Goal: Check status: Check status

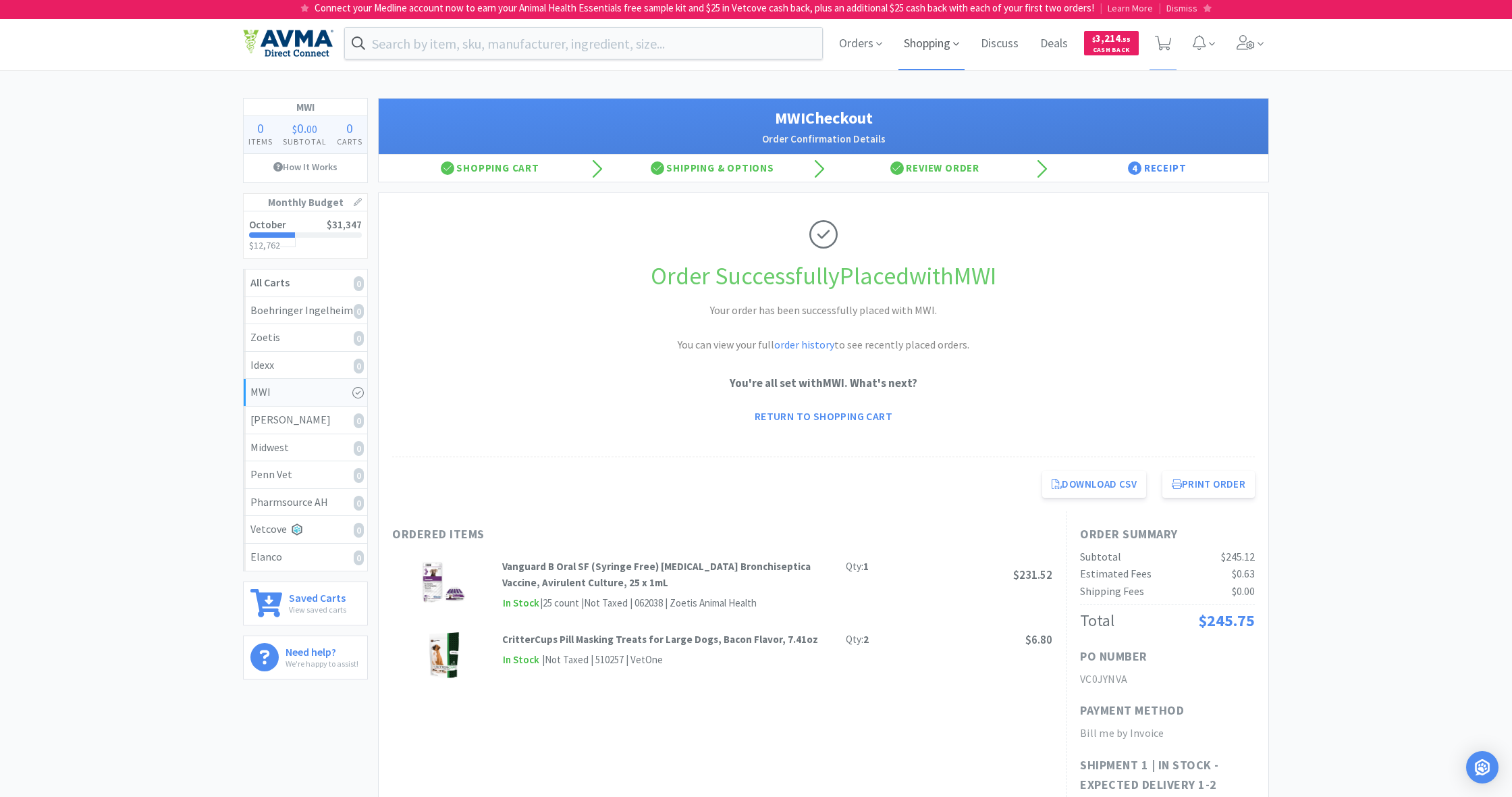
click at [936, 43] on span "Shopping" at bounding box center [931, 43] width 66 height 54
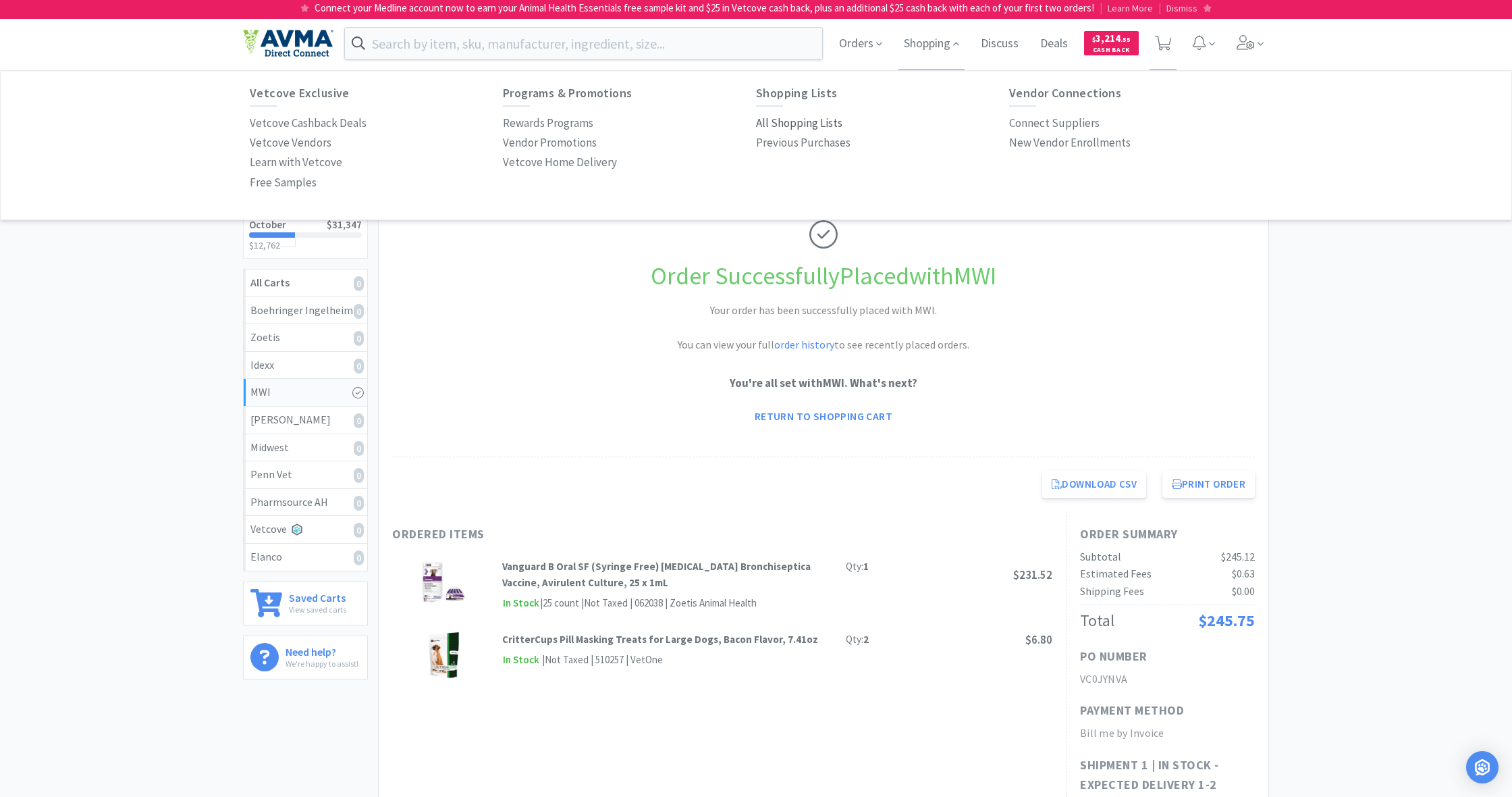
click at [791, 124] on p "All Shopping Lists" at bounding box center [799, 123] width 86 height 18
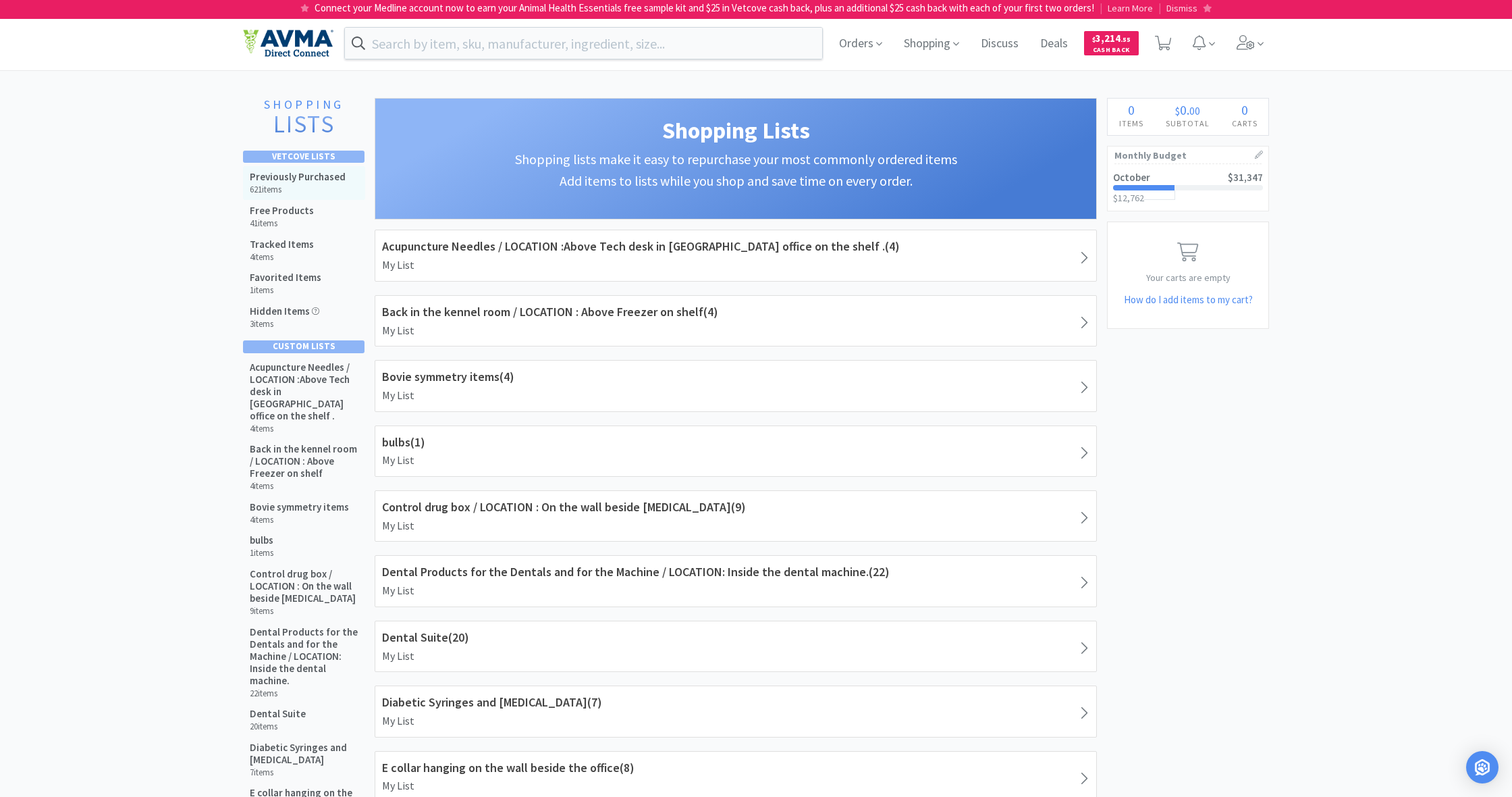
click at [271, 173] on h5 "Previously Purchased" at bounding box center [298, 177] width 96 height 12
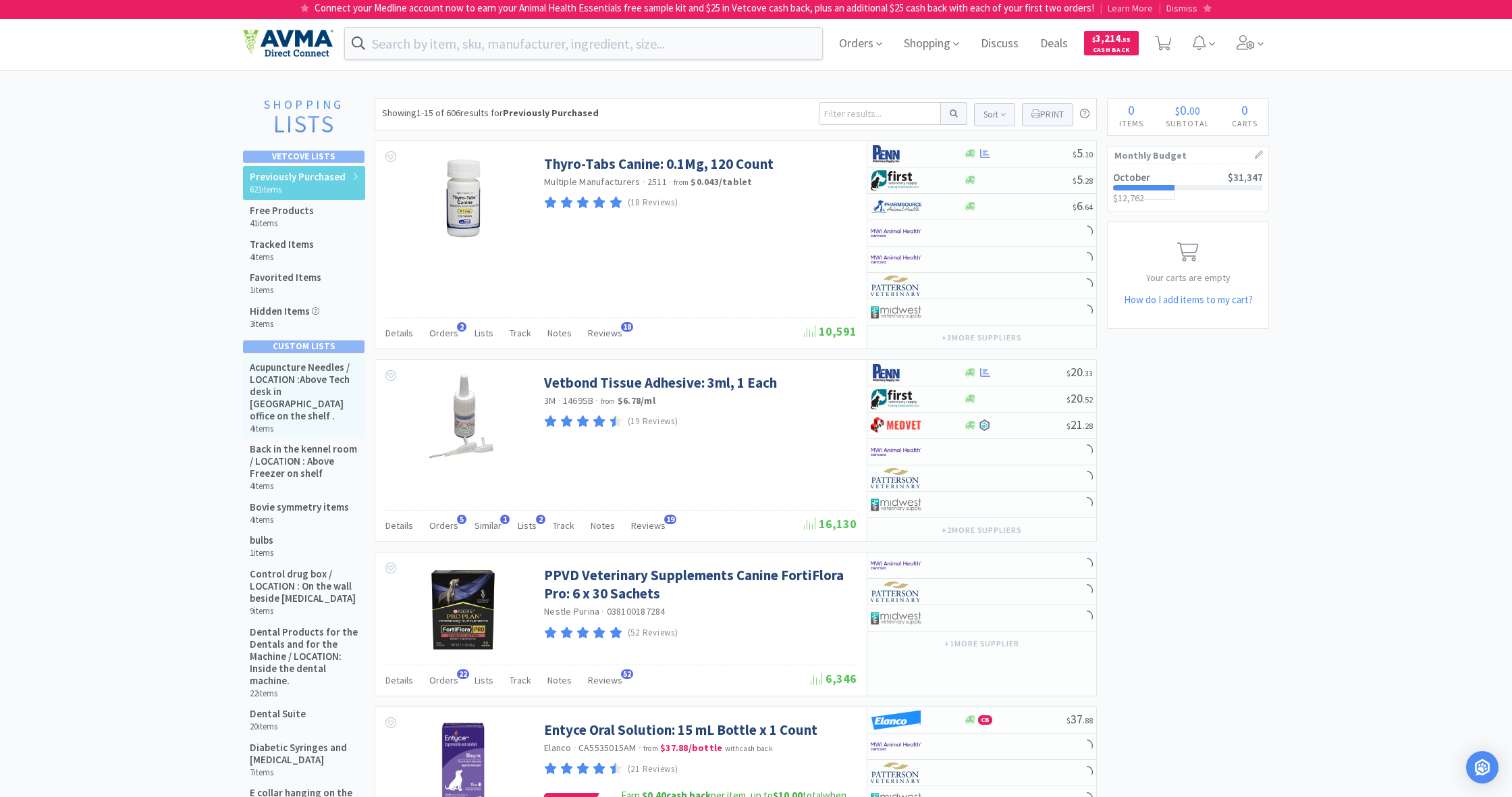
click at [314, 378] on h5 "Acupuncture Needles / LOCATION :Above Tech desk in [GEOGRAPHIC_DATA] office on …" at bounding box center [304, 392] width 109 height 61
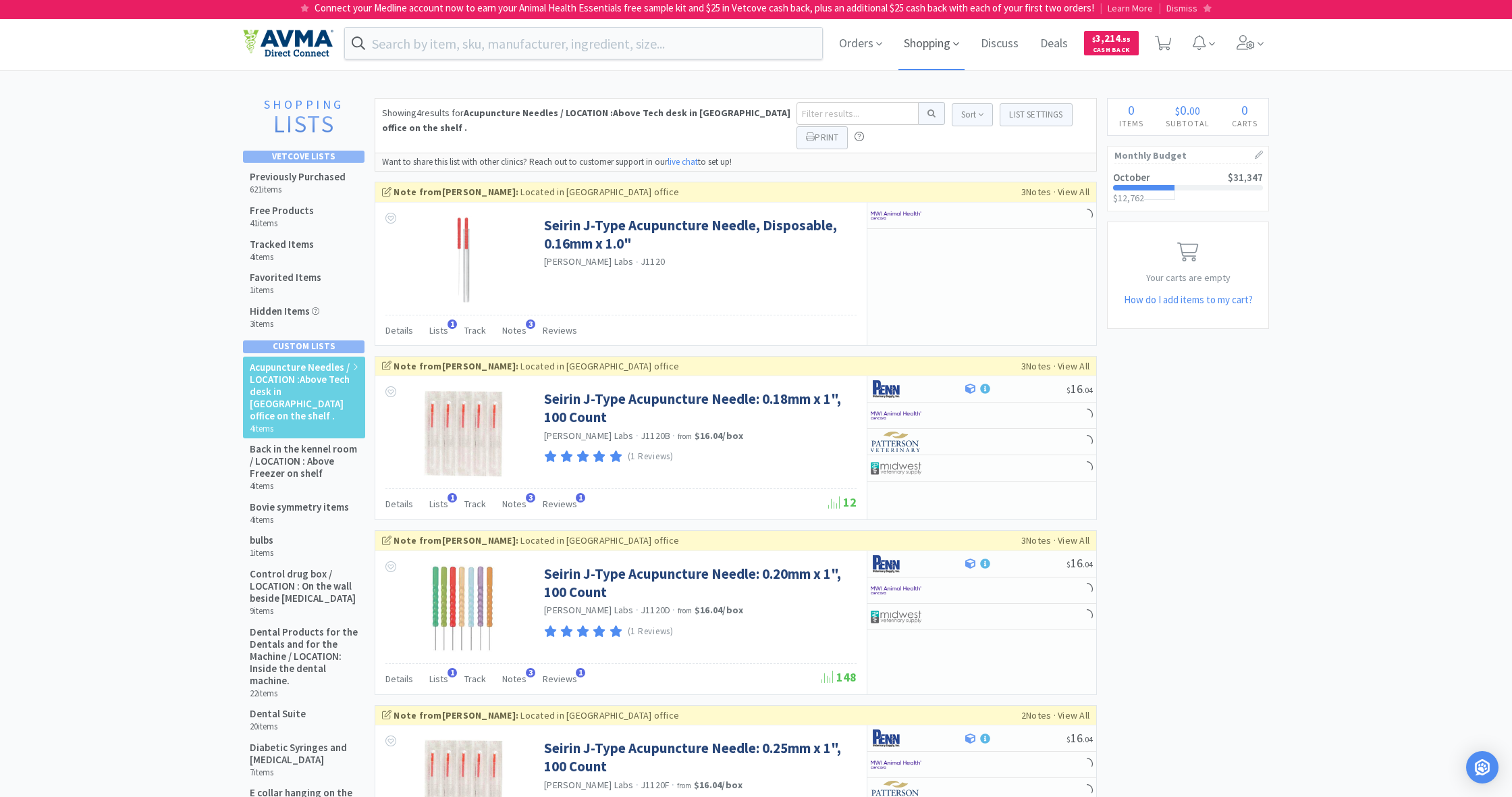
click at [929, 49] on span "Shopping" at bounding box center [931, 43] width 66 height 54
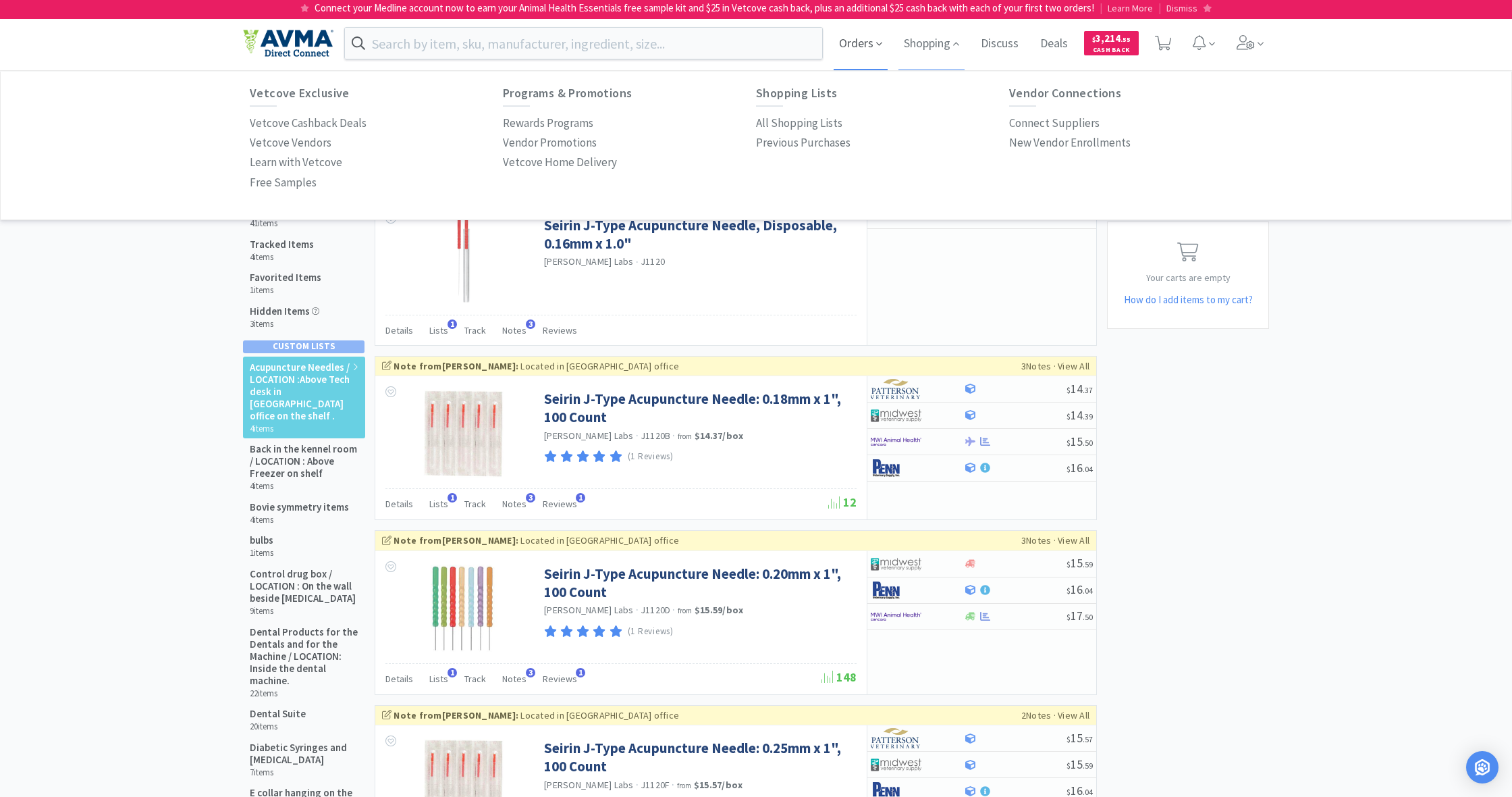
click at [846, 47] on span "Orders" at bounding box center [860, 43] width 54 height 54
click at [297, 121] on p "Order History" at bounding box center [283, 123] width 66 height 18
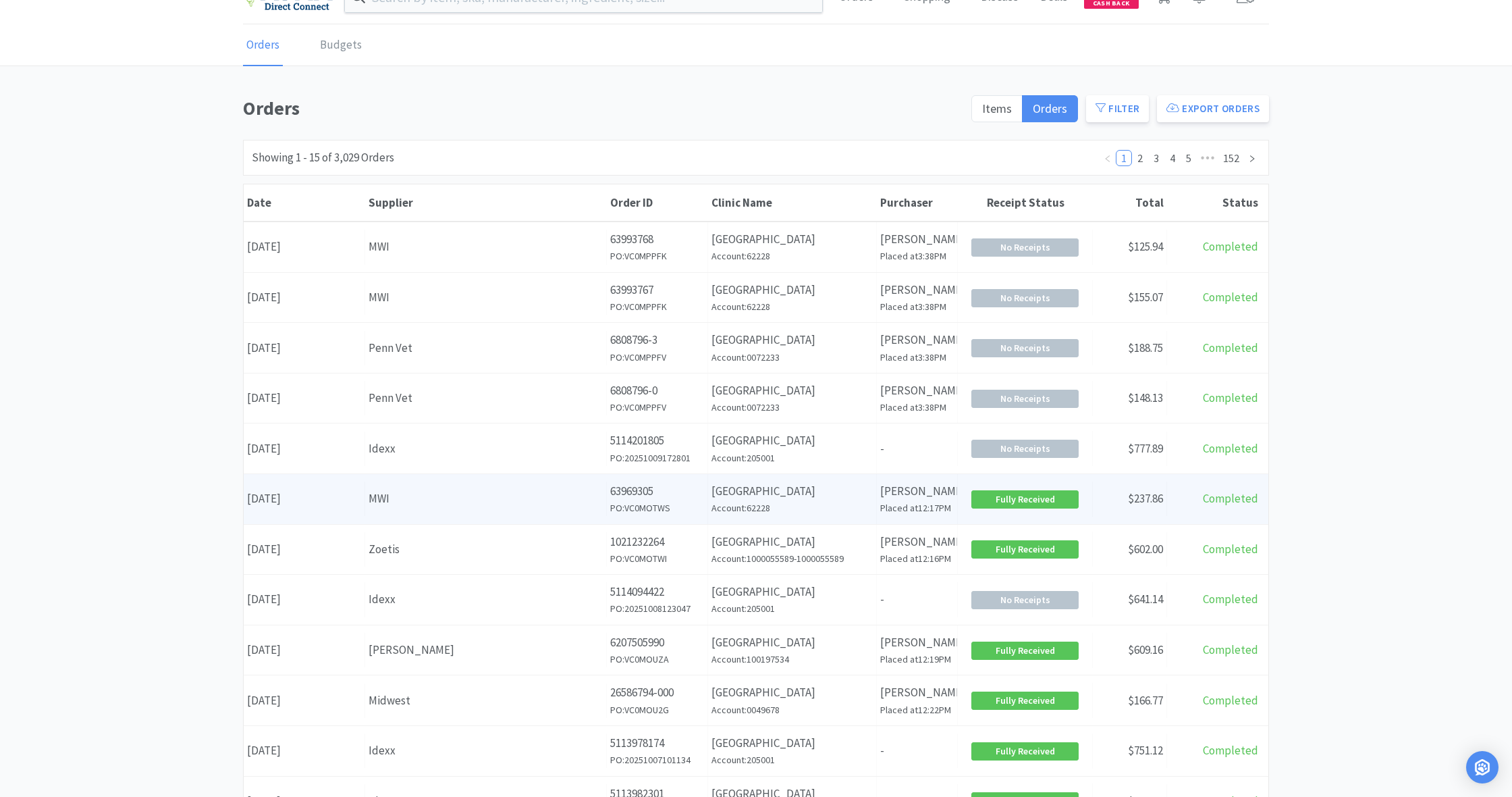
scroll to position [46, 0]
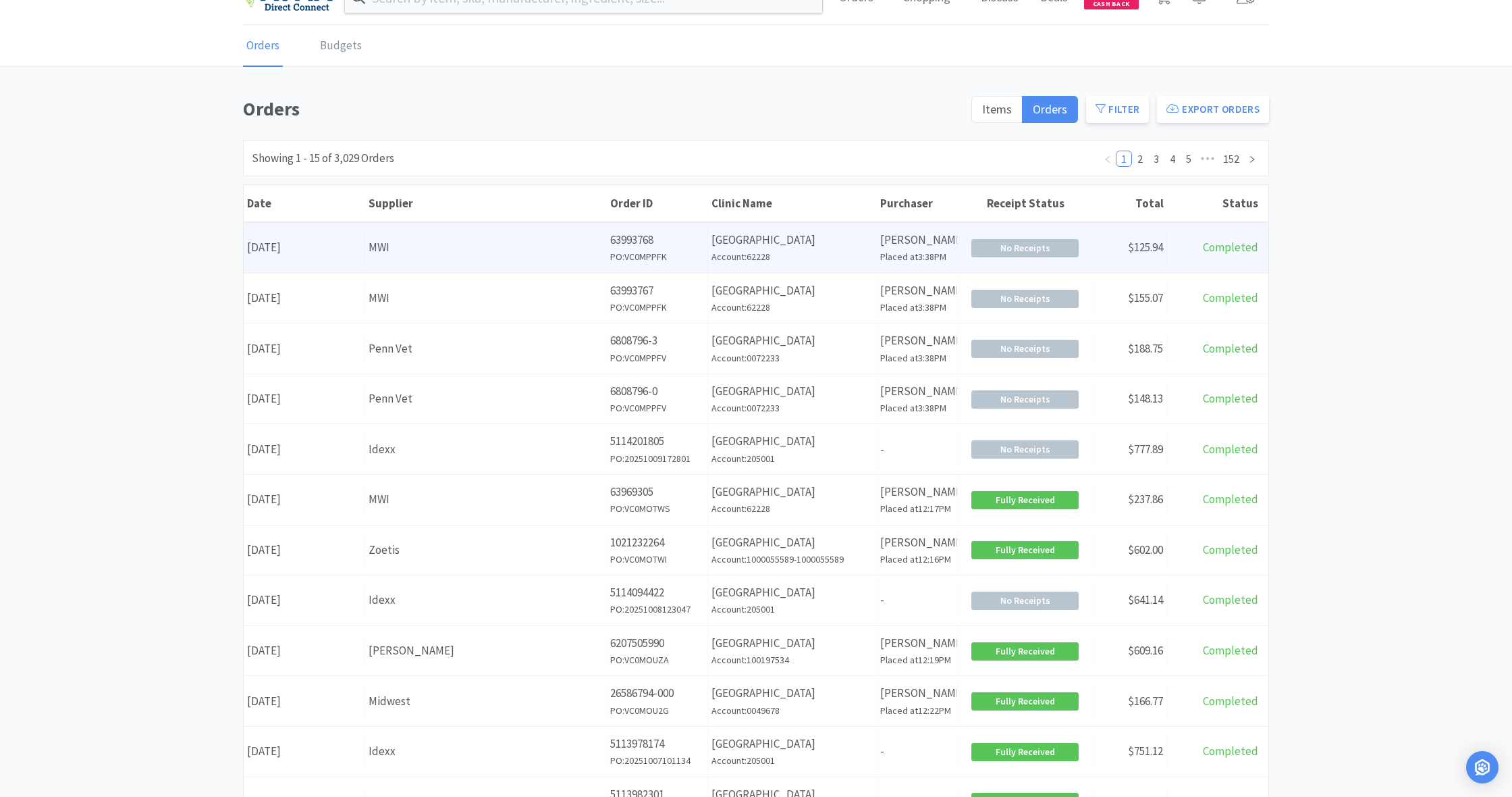
click at [566, 256] on div "MWI" at bounding box center [486, 247] width 234 height 18
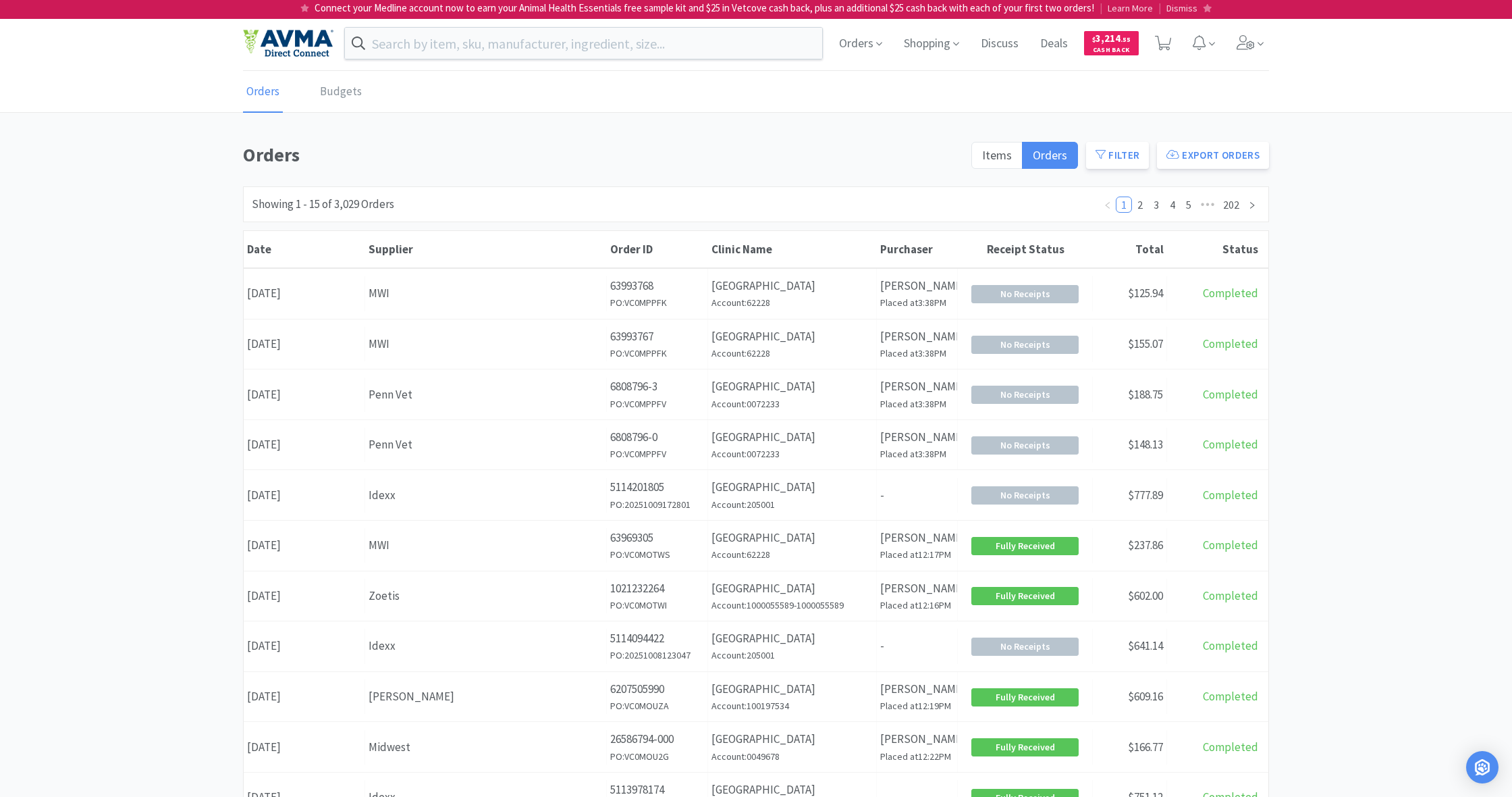
scroll to position [43, 0]
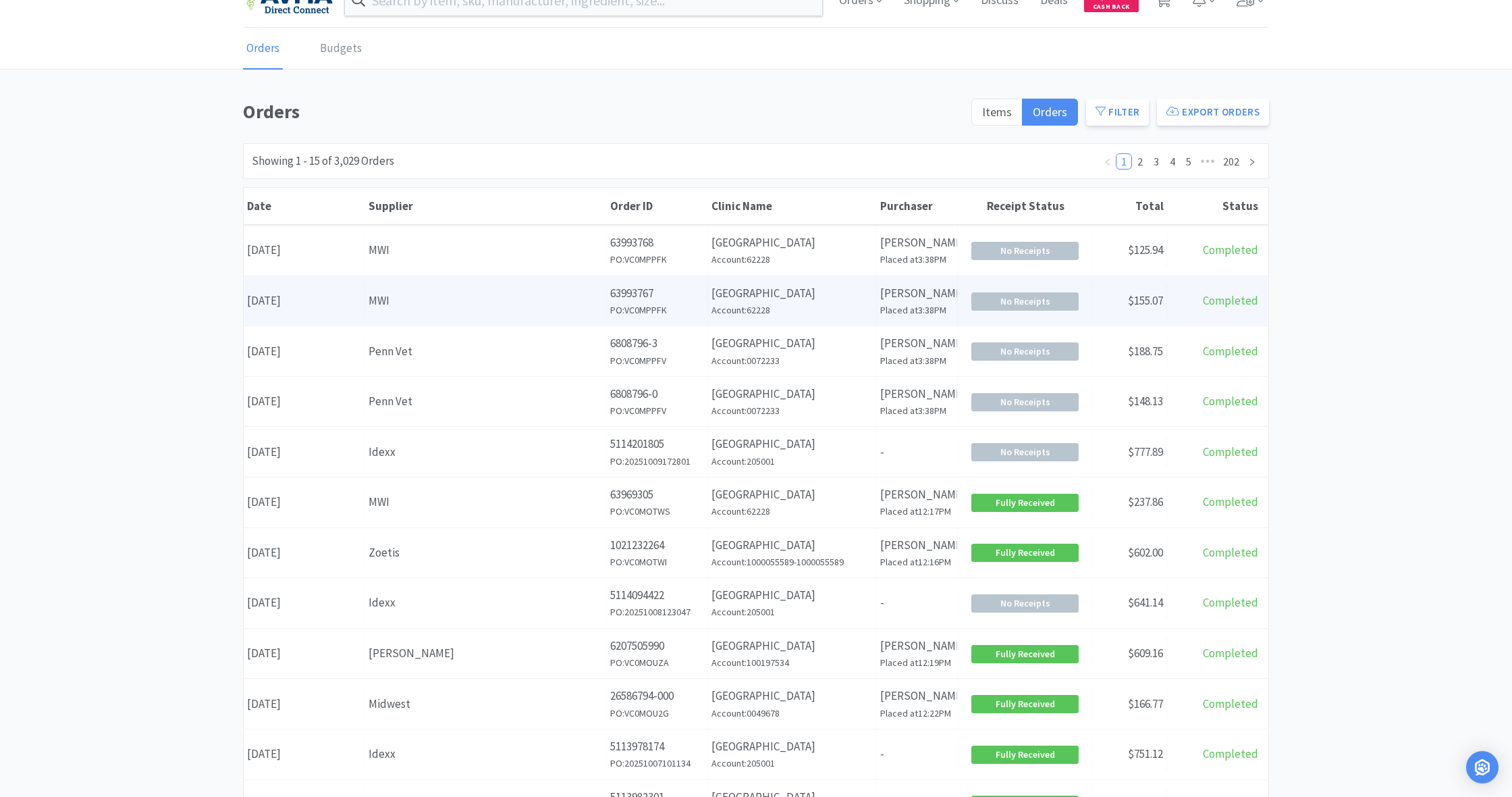
click at [498, 294] on div "MWI" at bounding box center [486, 301] width 234 height 18
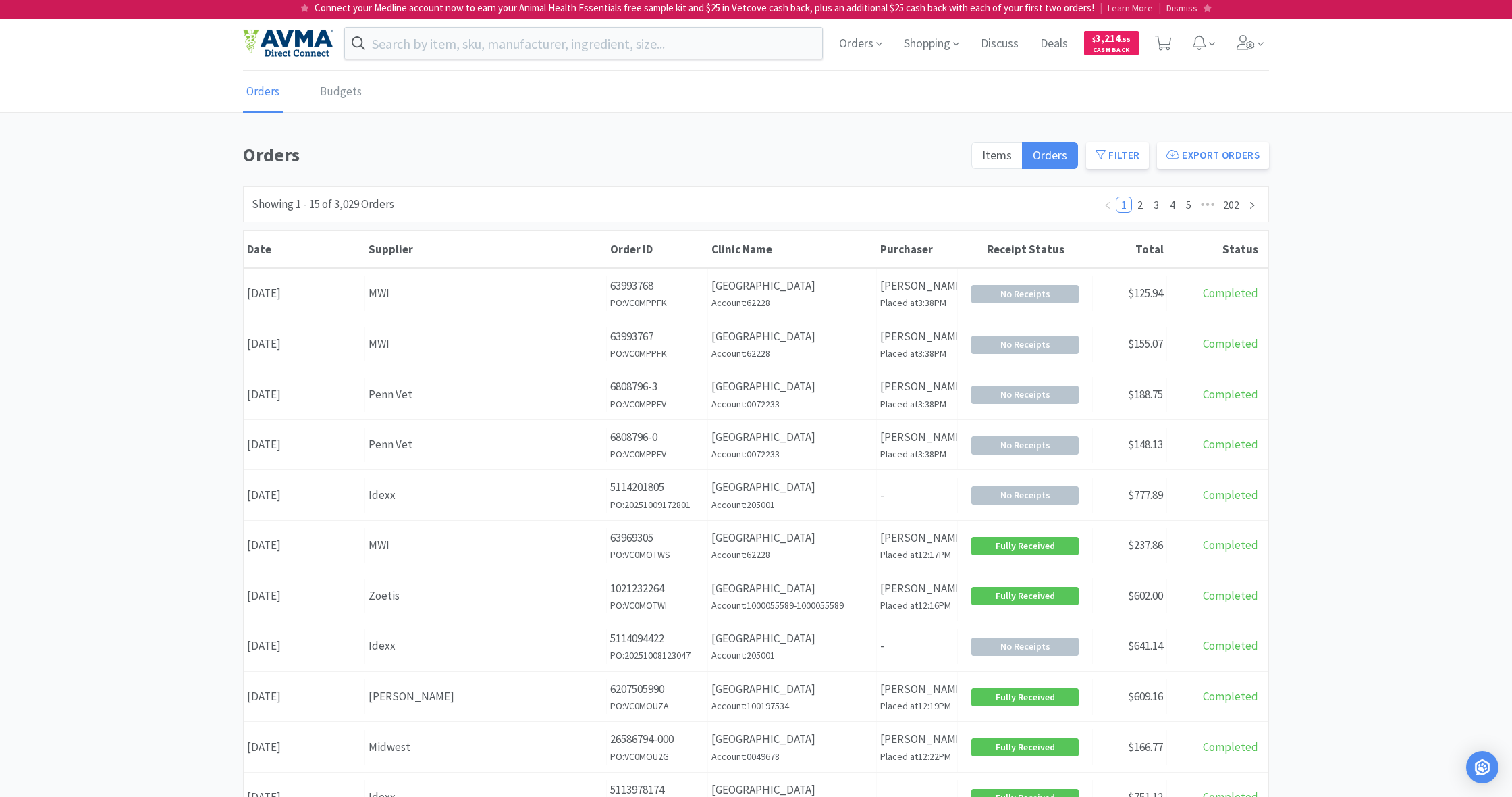
scroll to position [43, 0]
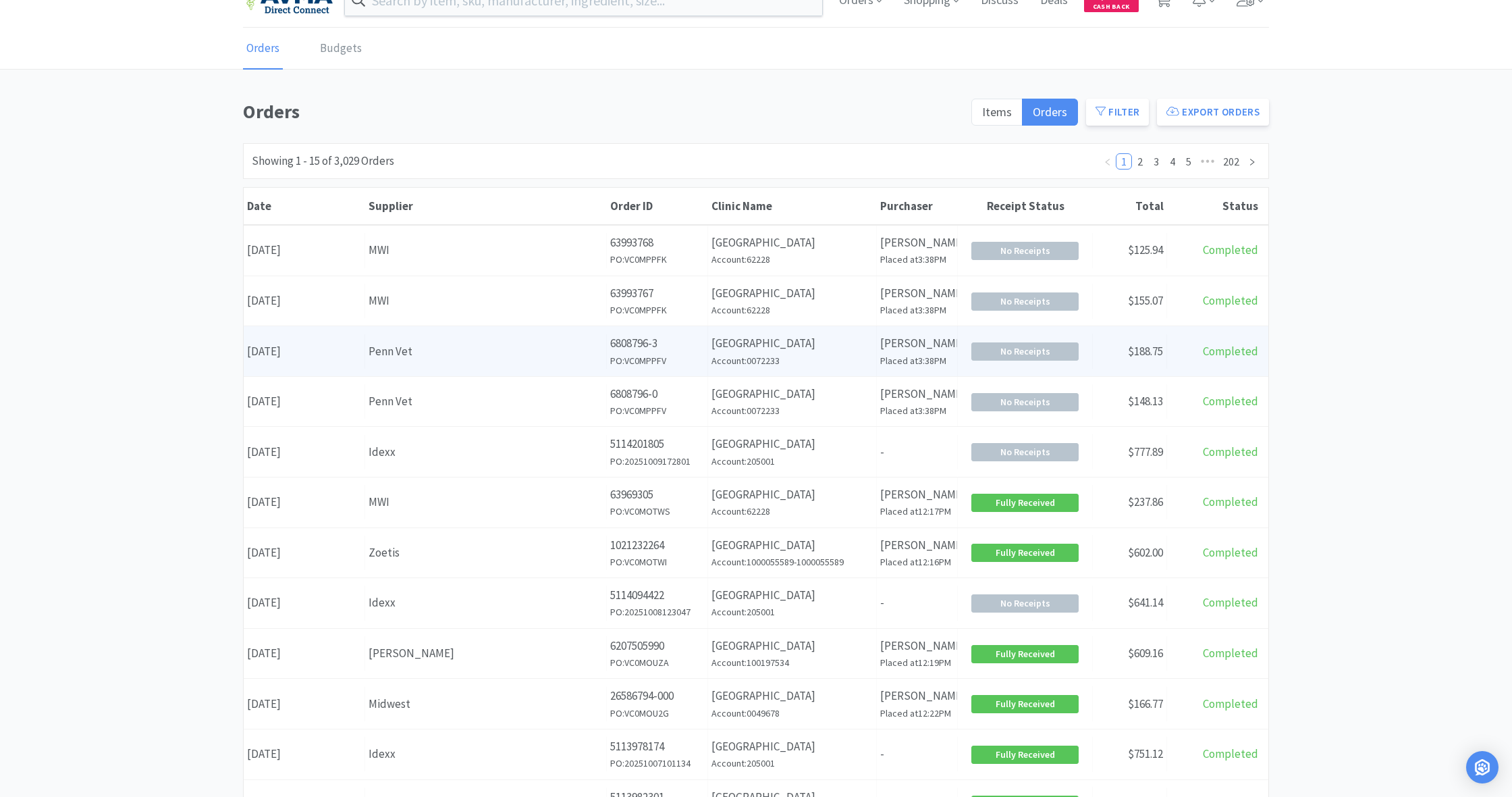
click at [508, 362] on div "Supplier Penn Vet" at bounding box center [486, 351] width 242 height 34
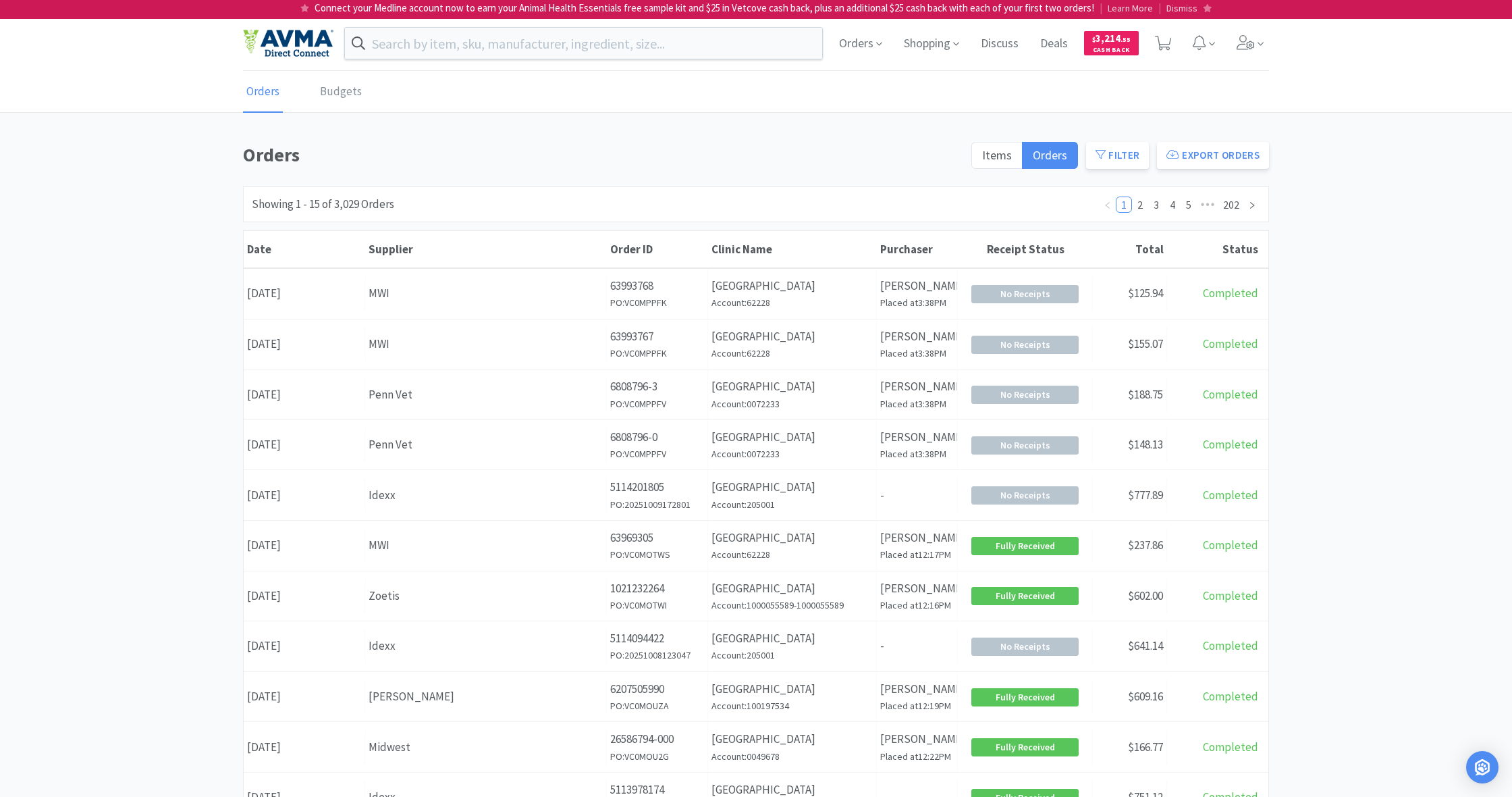
scroll to position [43, 0]
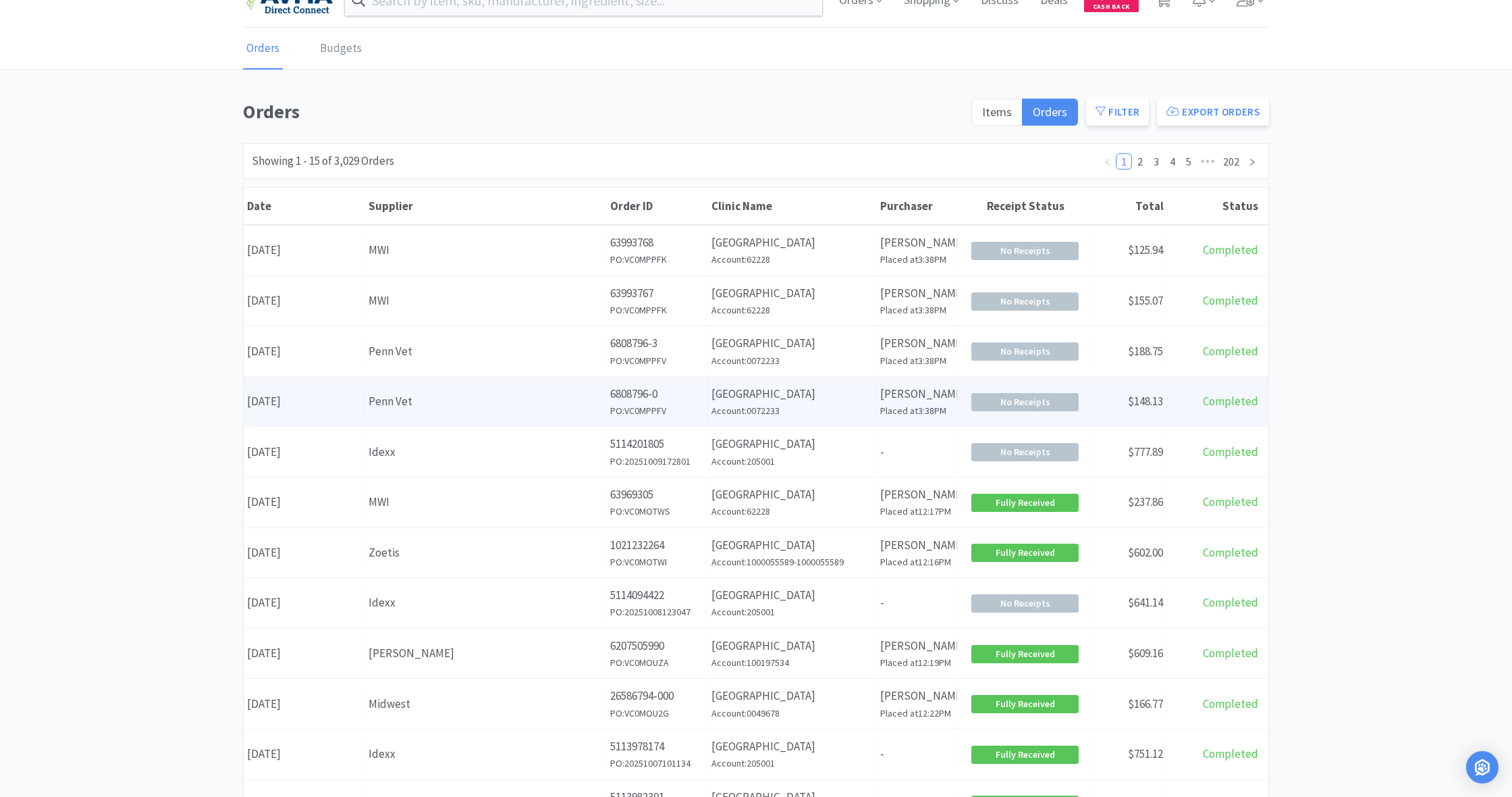
click at [502, 393] on div "Penn Vet" at bounding box center [486, 401] width 234 height 18
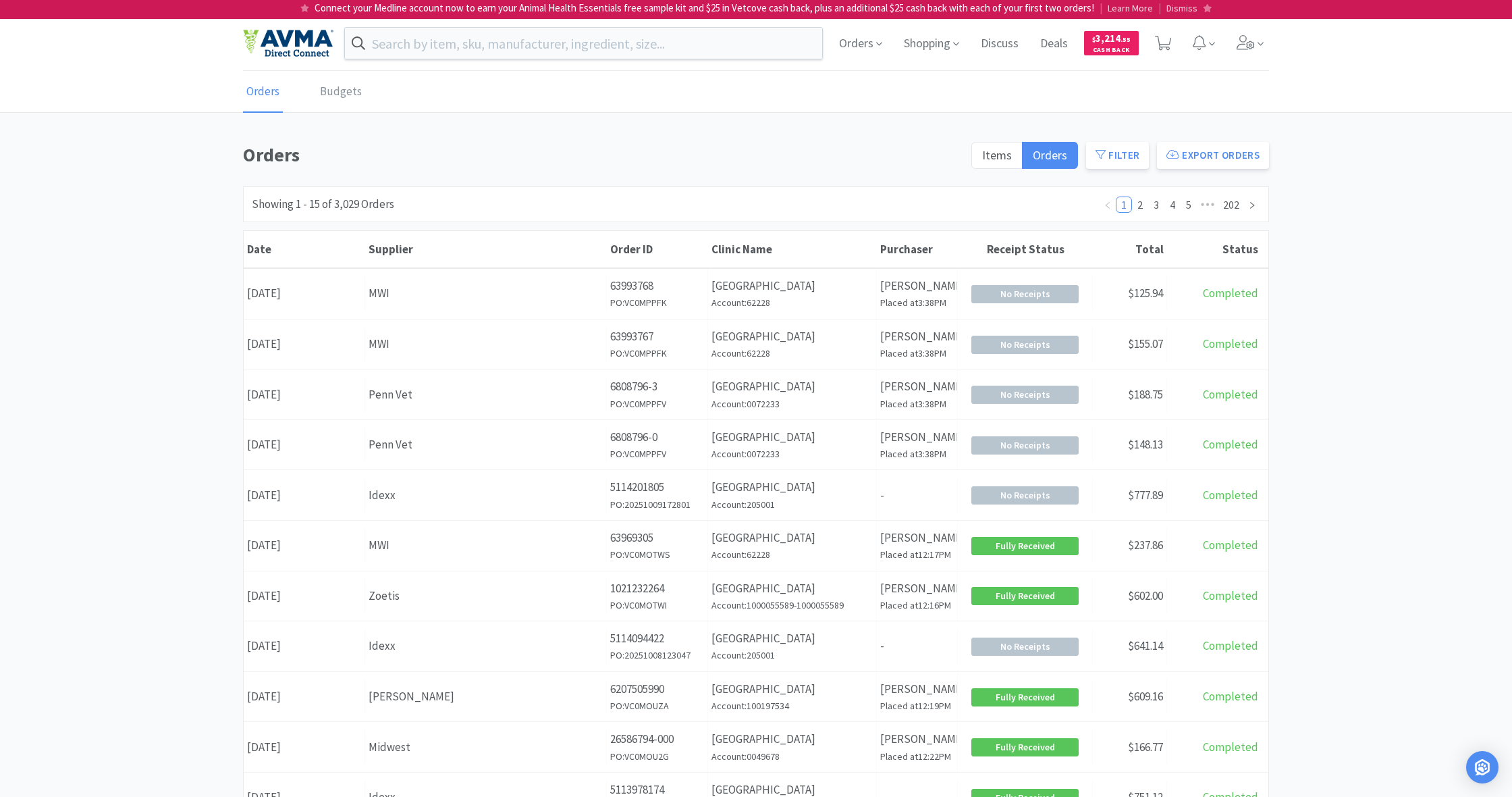
scroll to position [43, 0]
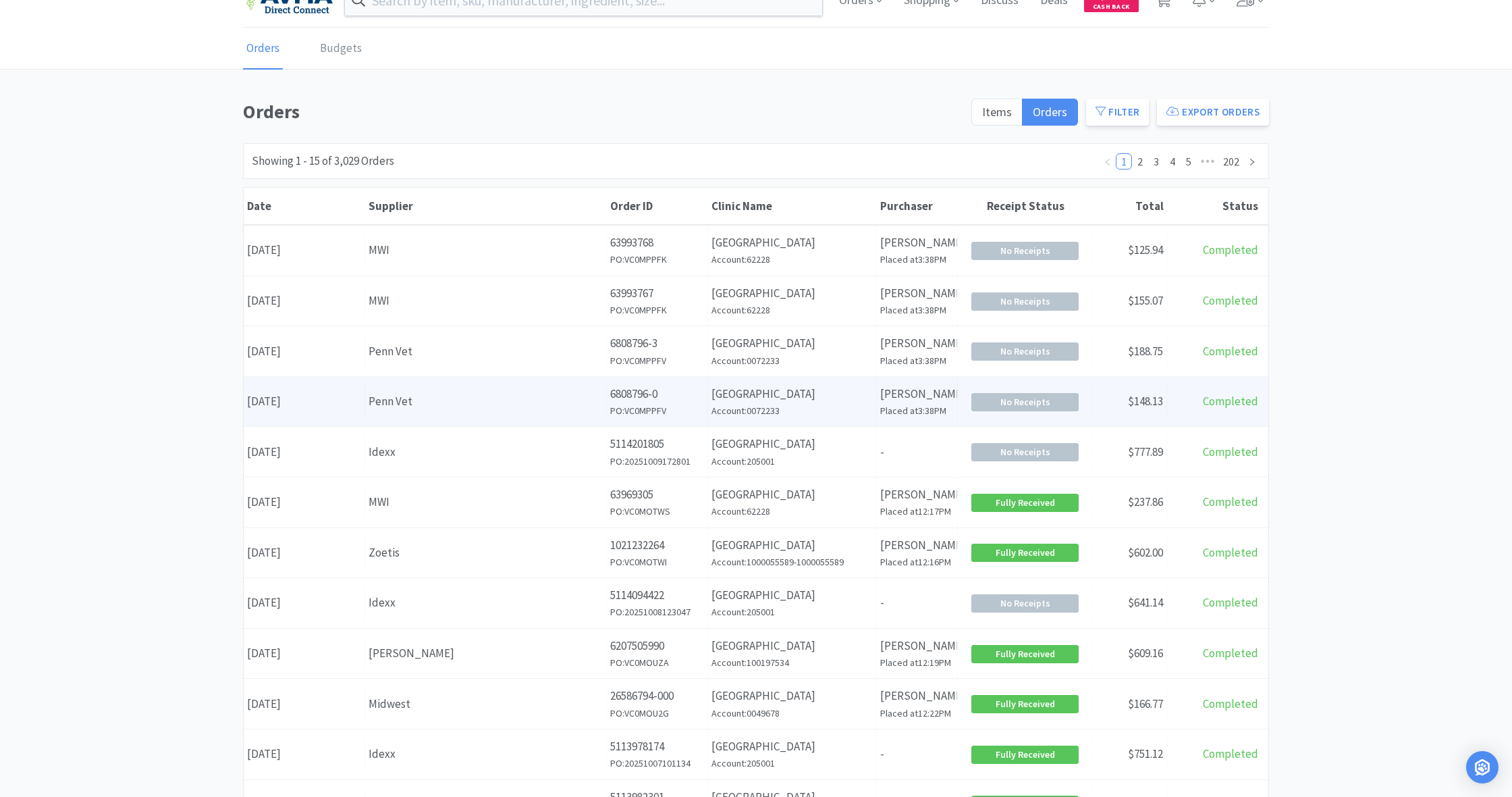
click at [558, 416] on div "Supplier Penn Vet" at bounding box center [486, 401] width 242 height 34
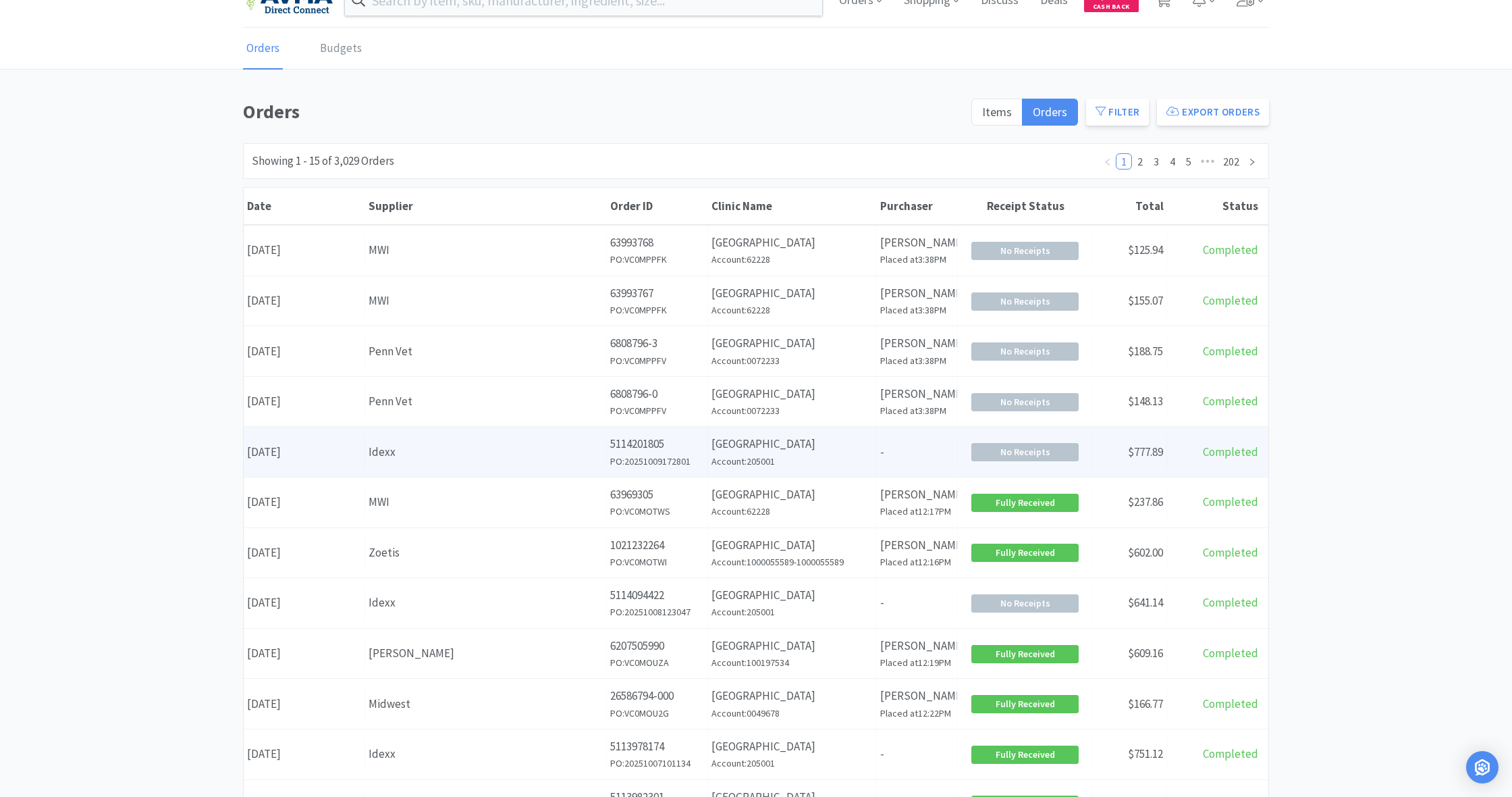
click at [535, 457] on div "Idexx" at bounding box center [486, 452] width 234 height 18
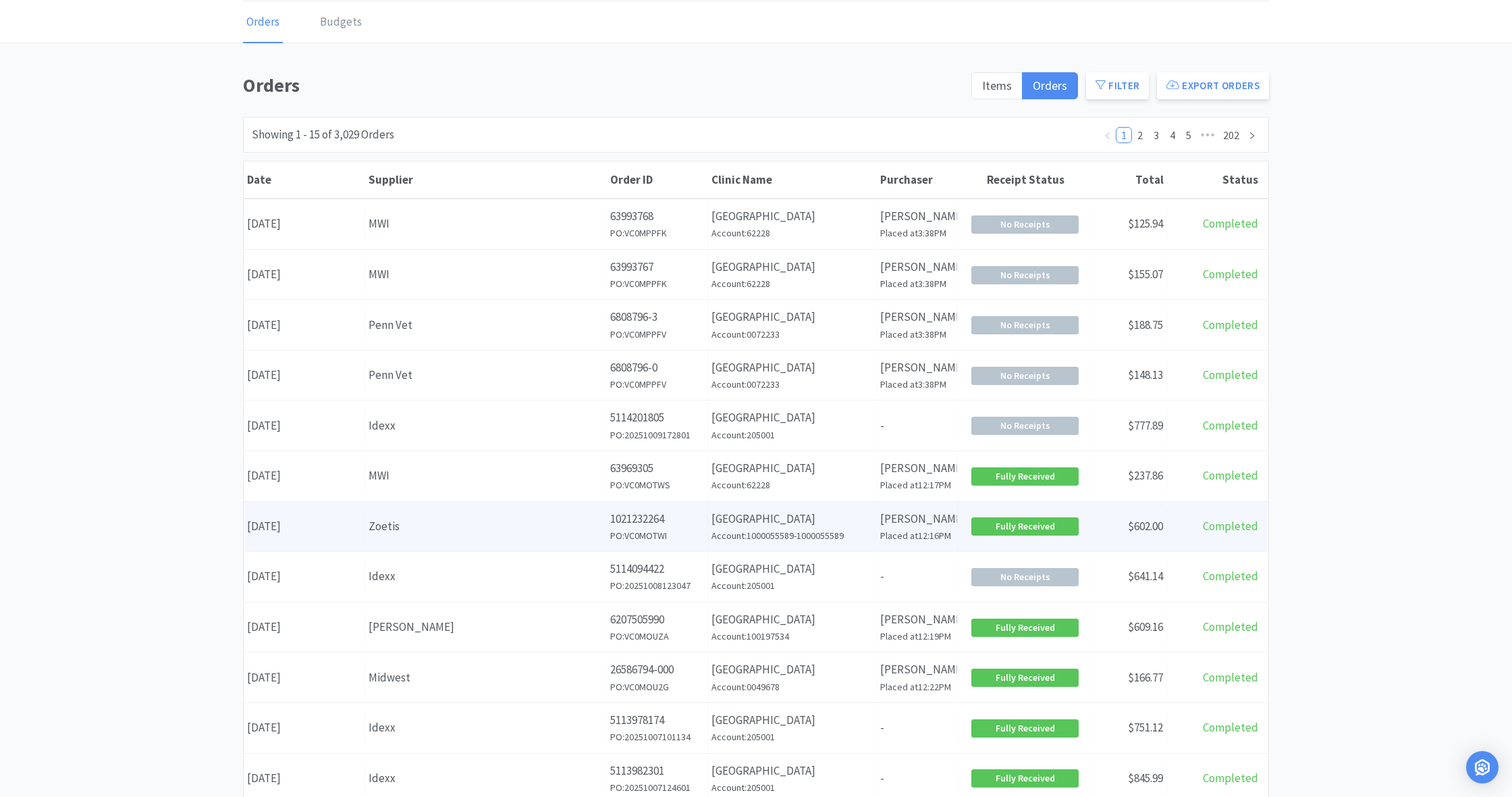
scroll to position [75, 0]
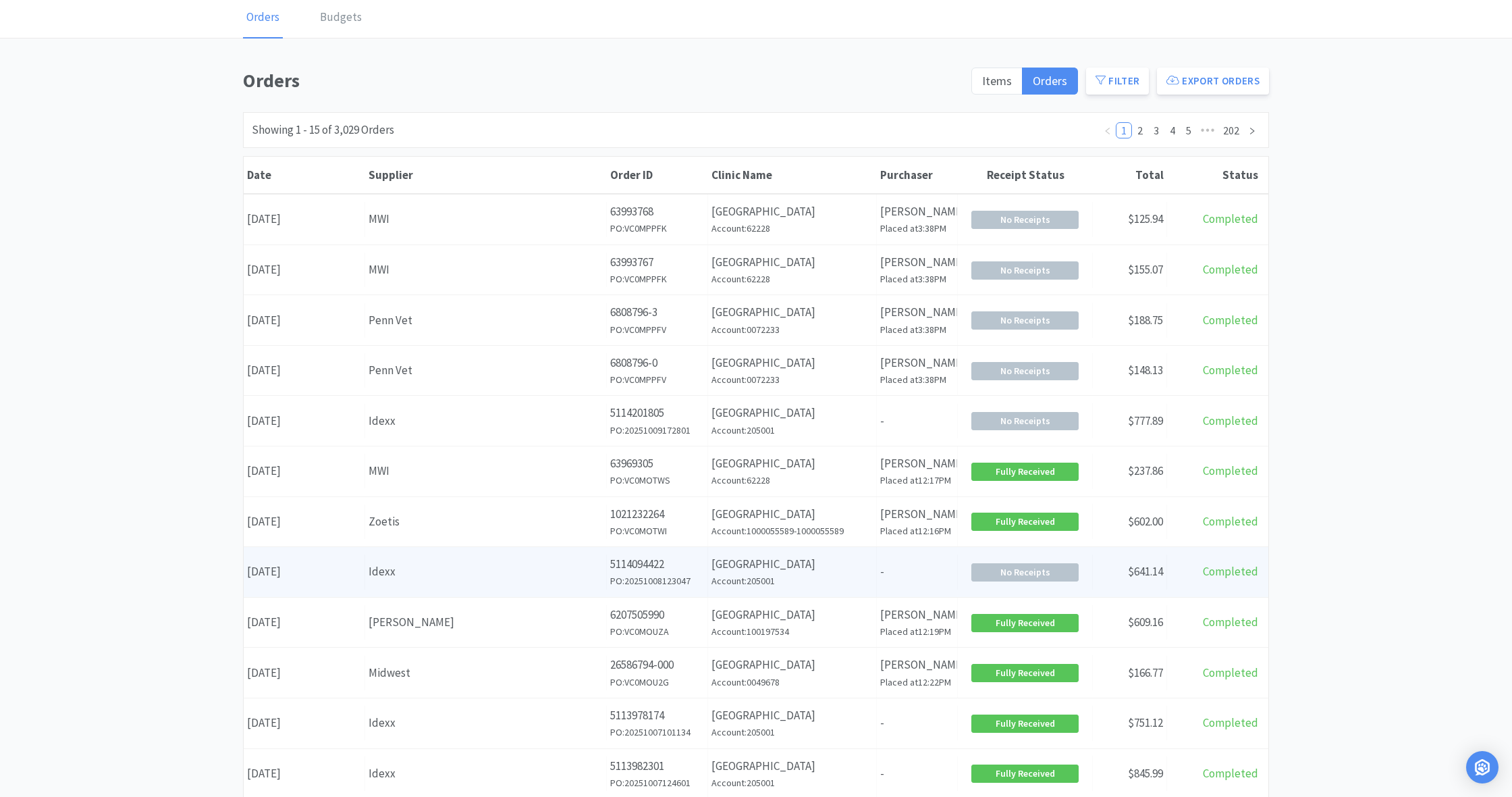
click at [566, 569] on div "Idexx" at bounding box center [486, 571] width 234 height 18
